Goal: Use online tool/utility: Utilize a website feature to perform a specific function

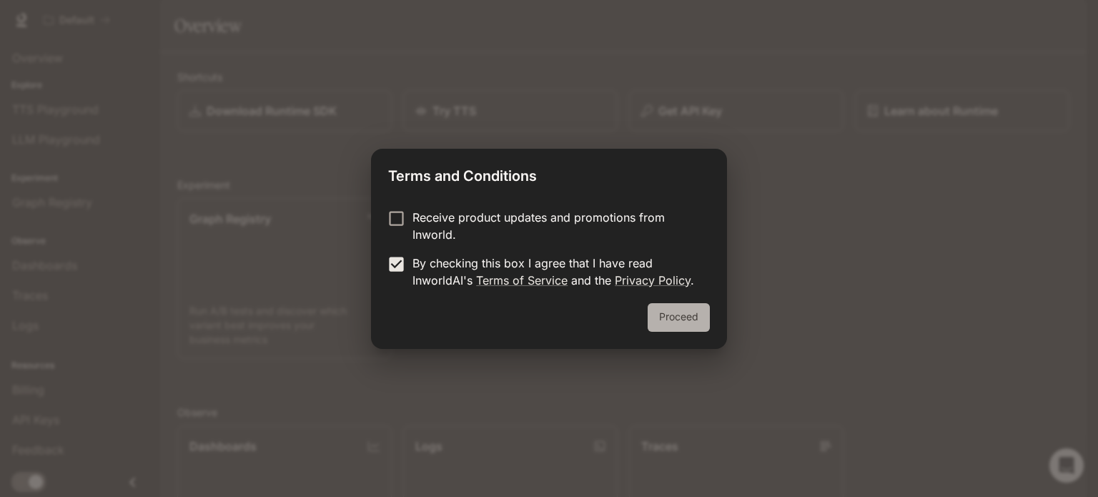
click at [669, 318] on button "Proceed" at bounding box center [679, 317] width 62 height 29
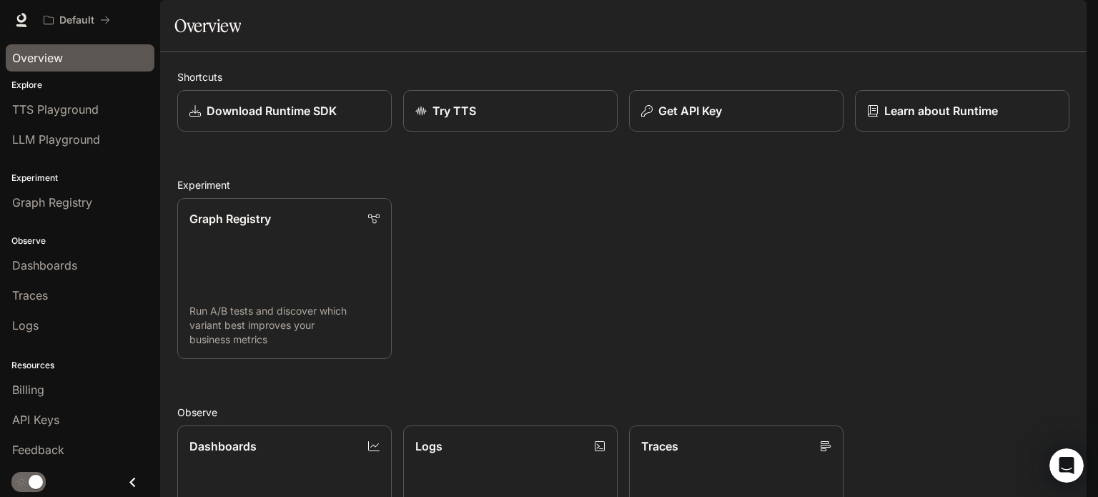
click at [59, 60] on span "Overview" at bounding box center [37, 57] width 51 height 17
click at [442, 119] on p "Try TTS" at bounding box center [454, 110] width 44 height 17
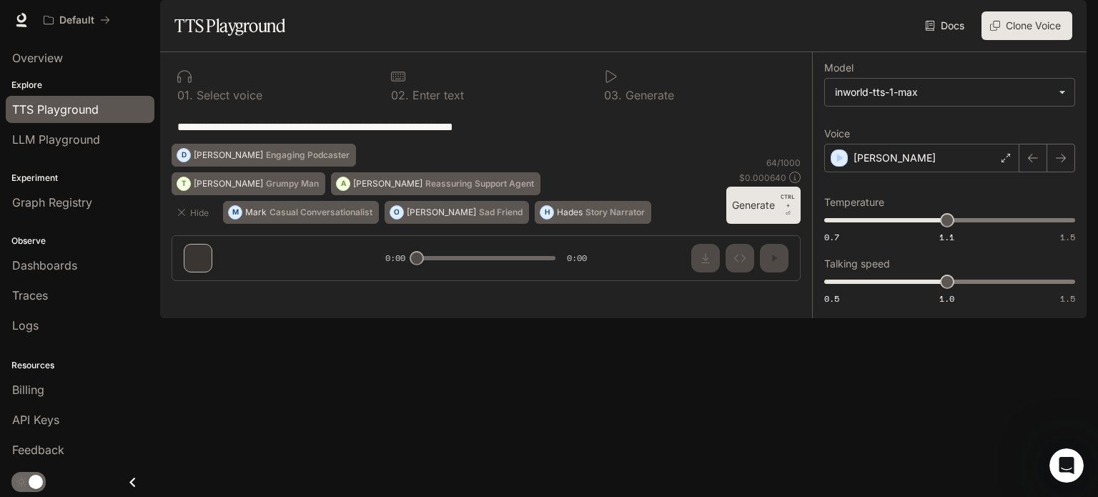
drag, startPoint x: 555, startPoint y: 166, endPoint x: 104, endPoint y: 164, distance: 451.0
click at [160, 164] on main "**********" at bounding box center [623, 159] width 926 height 318
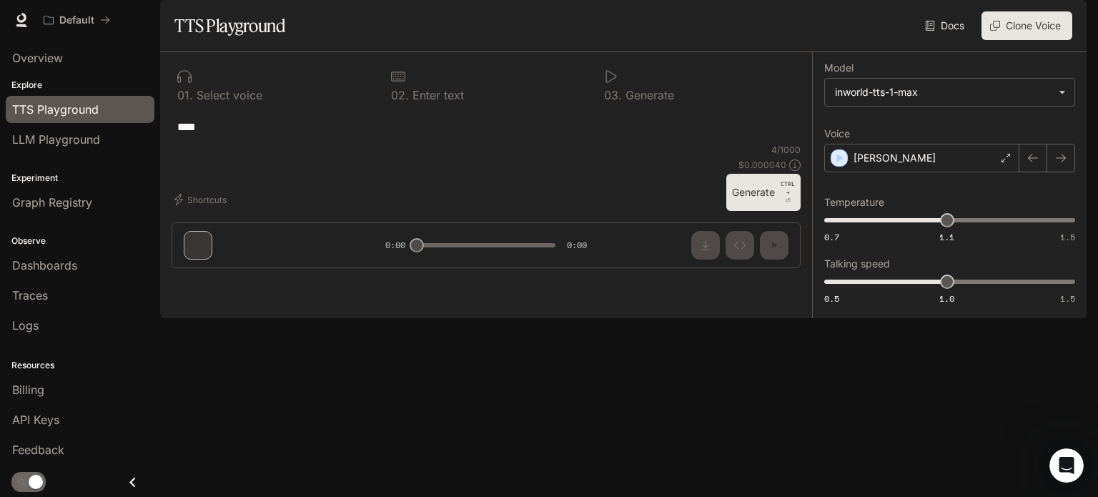
type textarea "****"
click at [389, 144] on div "**** * ​" at bounding box center [486, 126] width 629 height 34
click at [757, 211] on button "Generate CTRL + ⏎" at bounding box center [763, 192] width 74 height 37
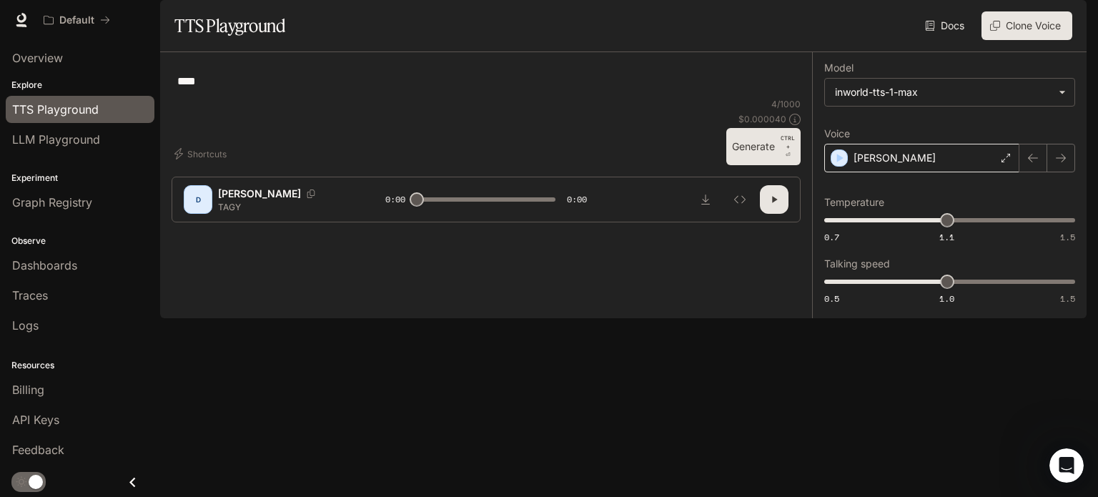
click at [1008, 162] on icon at bounding box center [1005, 158] width 9 height 9
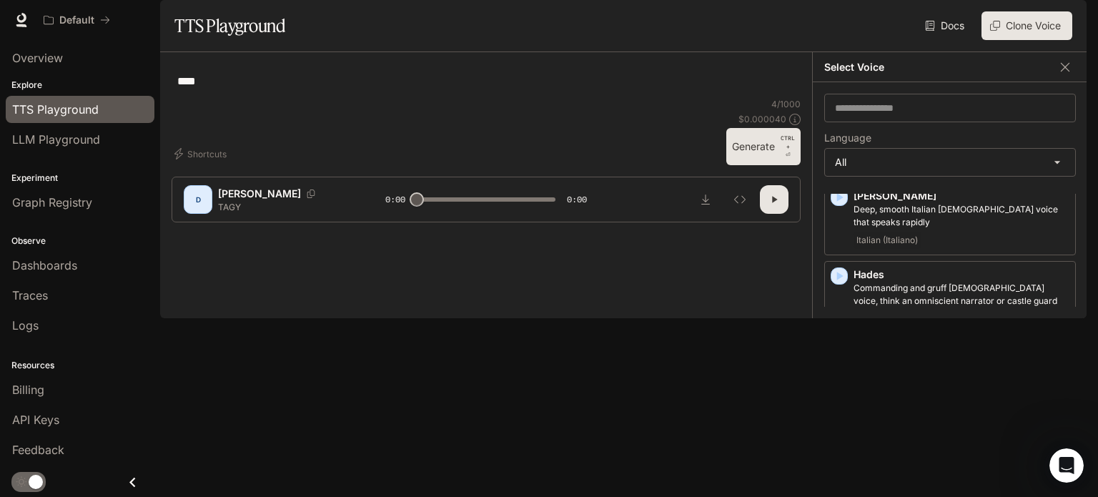
scroll to position [946, 0]
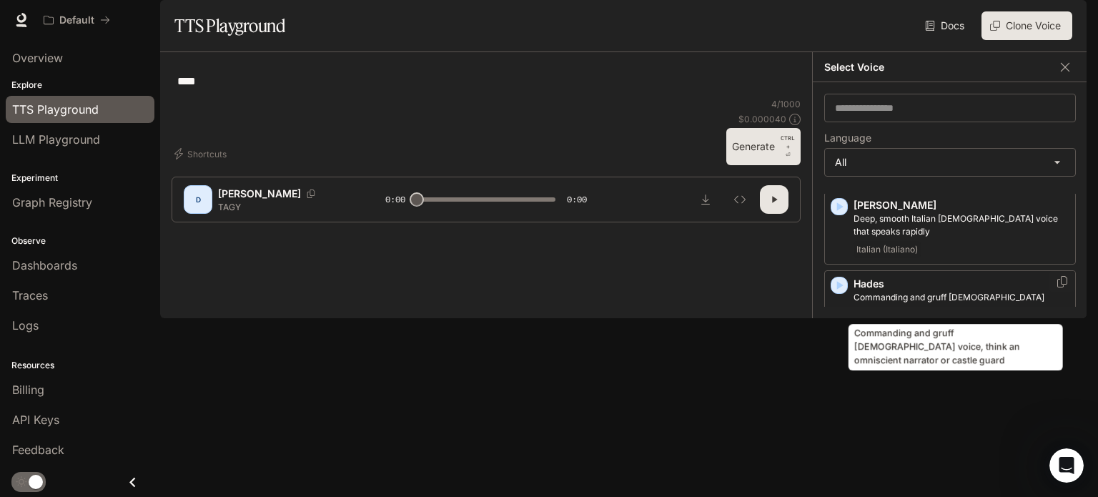
click at [972, 300] on p "Commanding and gruff [DEMOGRAPHIC_DATA] voice, think an omniscient narrator or …" at bounding box center [961, 304] width 216 height 26
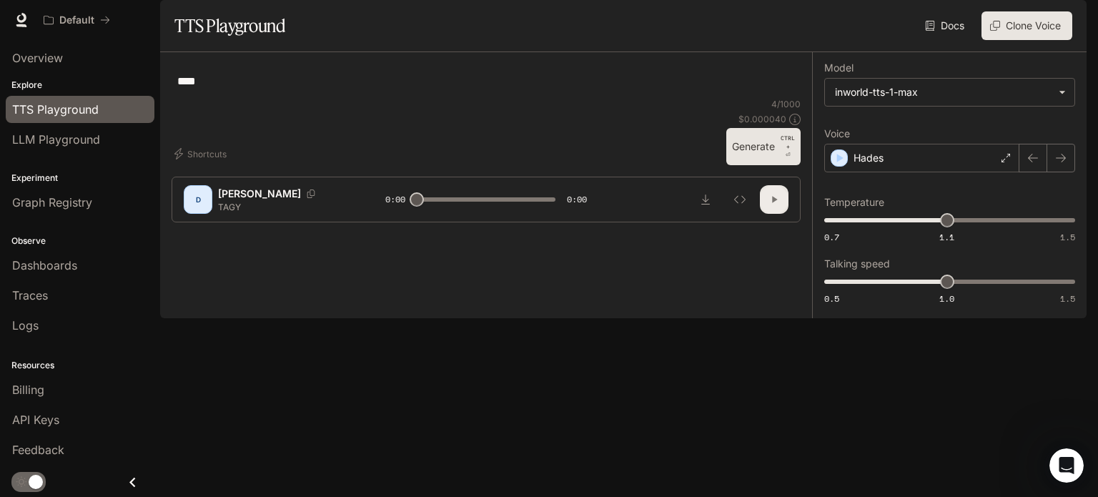
click at [772, 205] on icon "button" at bounding box center [773, 199] width 11 height 11
click at [755, 165] on button "Generate CTRL + ⏎" at bounding box center [763, 146] width 74 height 37
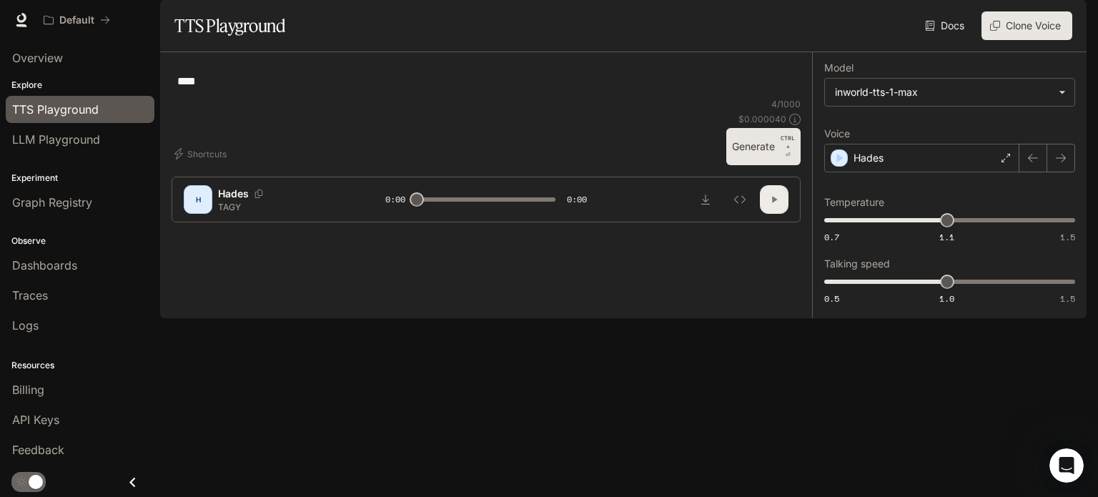
click at [775, 203] on icon "button" at bounding box center [774, 200] width 5 height 6
type input "*"
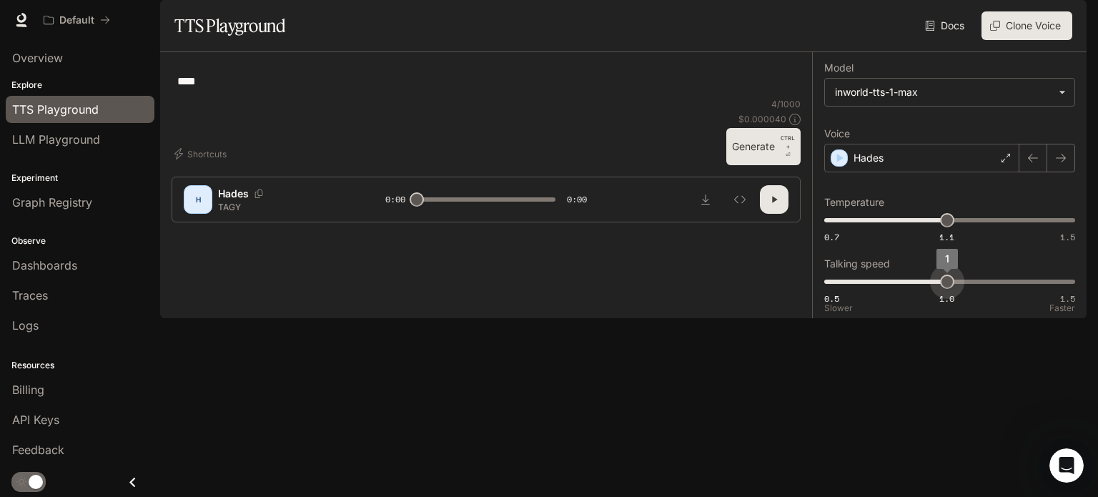
type input "***"
drag, startPoint x: 942, startPoint y: 317, endPoint x: 926, endPoint y: 319, distance: 16.7
click at [926, 289] on span "0.9" at bounding box center [922, 281] width 14 height 14
click at [768, 205] on icon "button" at bounding box center [773, 199] width 11 height 11
type input "*"
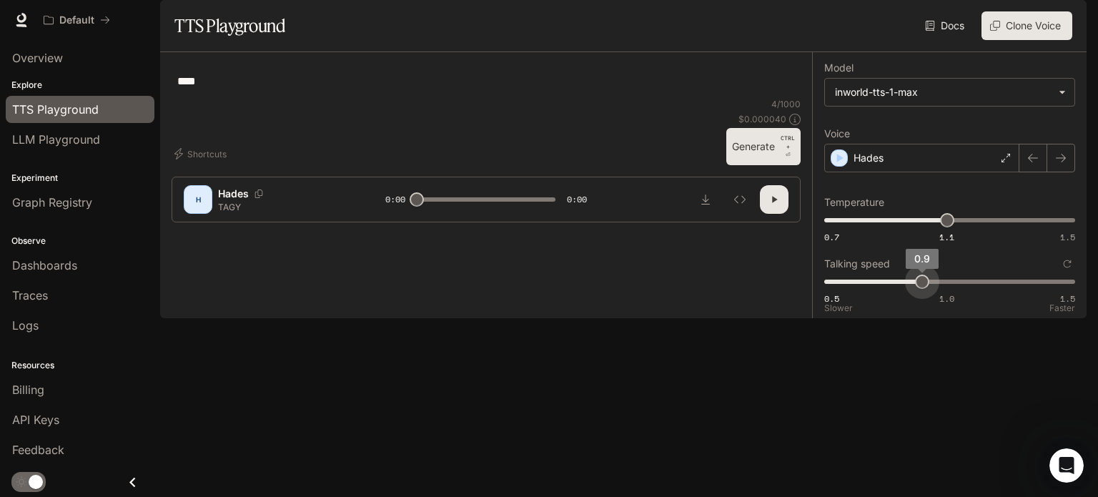
type input "***"
drag, startPoint x: 918, startPoint y: 319, endPoint x: 906, endPoint y: 322, distance: 12.5
click at [905, 289] on span "0.8" at bounding box center [898, 281] width 14 height 14
click at [778, 205] on icon "button" at bounding box center [773, 199] width 11 height 11
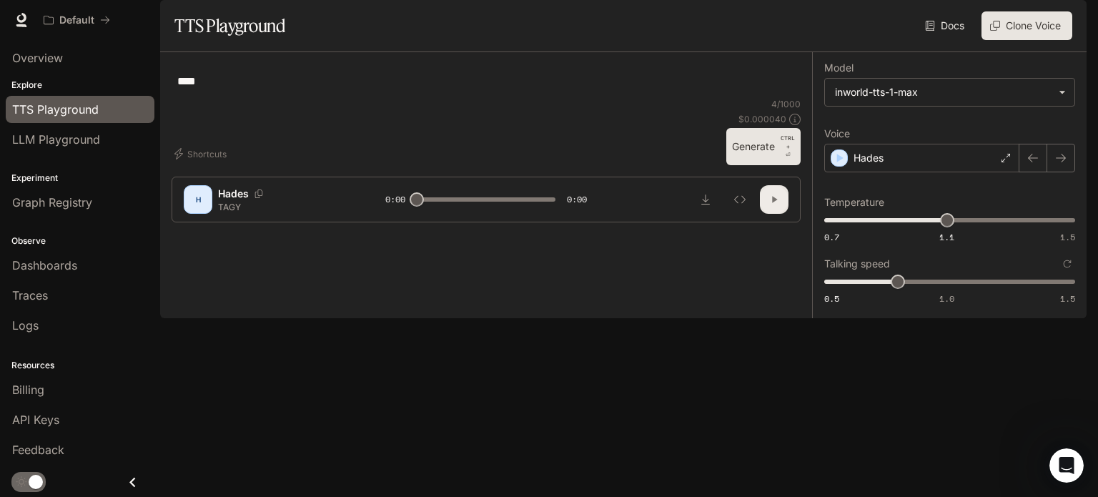
click at [778, 205] on icon "button" at bounding box center [773, 199] width 11 height 11
type input "*"
type input "***"
drag, startPoint x: 901, startPoint y: 320, endPoint x: 881, endPoint y: 324, distance: 20.5
click at [881, 289] on span "0.7" at bounding box center [873, 281] width 14 height 14
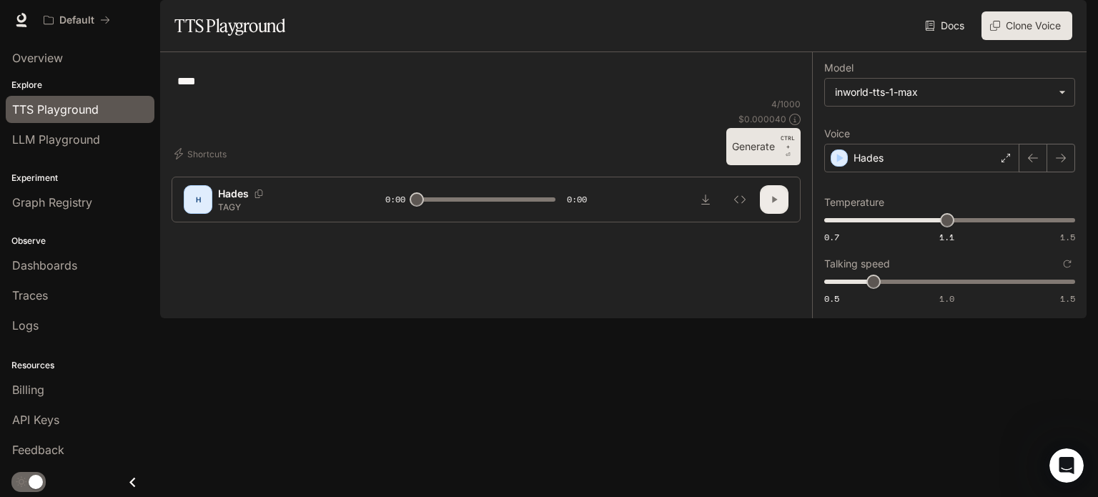
click at [777, 205] on icon "button" at bounding box center [773, 199] width 11 height 11
type input "*"
click at [705, 214] on button "Download audio" at bounding box center [705, 199] width 29 height 29
